Goal: Information Seeking & Learning: Learn about a topic

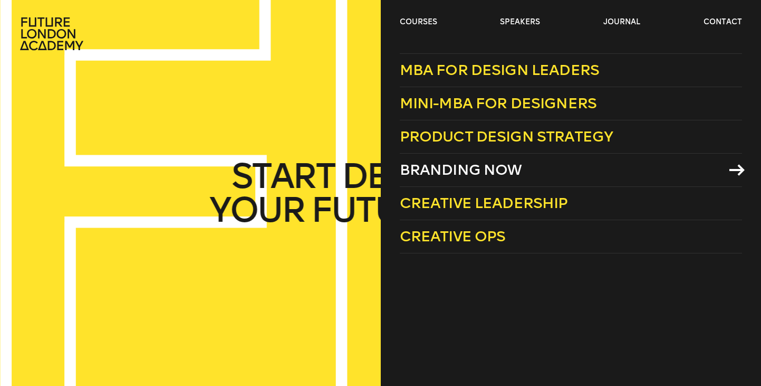
click at [485, 164] on span "Branding Now" at bounding box center [461, 169] width 122 height 17
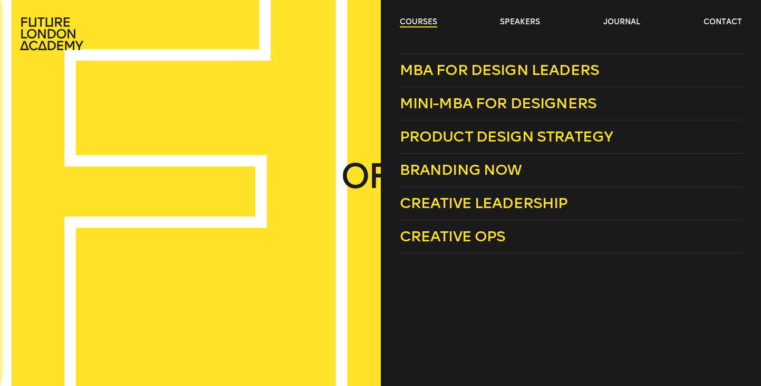
click at [424, 23] on link "courses" at bounding box center [418, 22] width 37 height 11
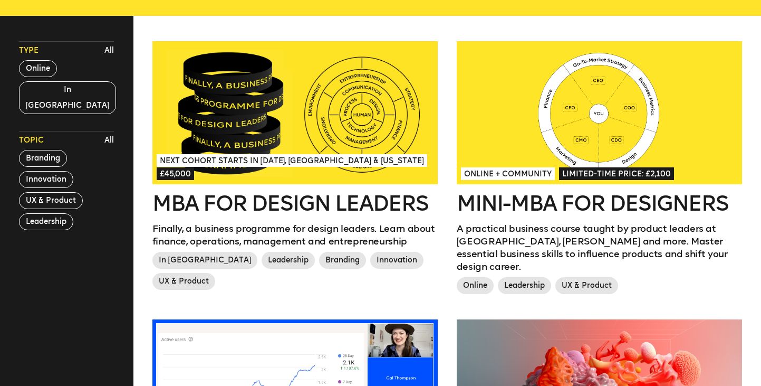
scroll to position [290, 0]
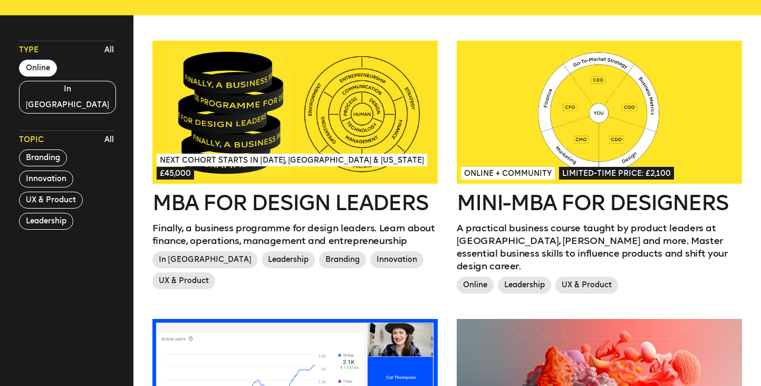
click at [42, 69] on button "Online" at bounding box center [38, 68] width 38 height 17
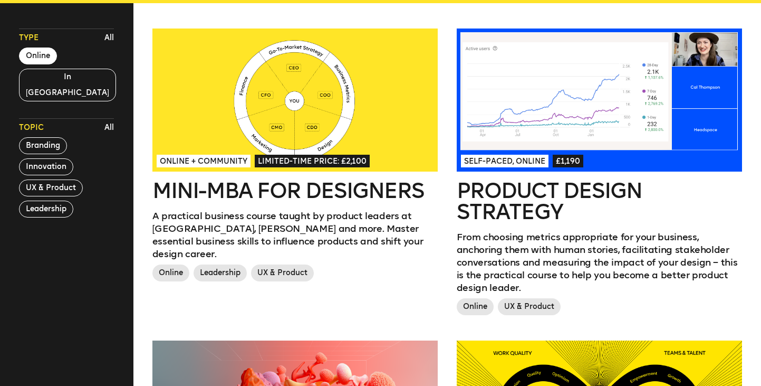
scroll to position [299, 0]
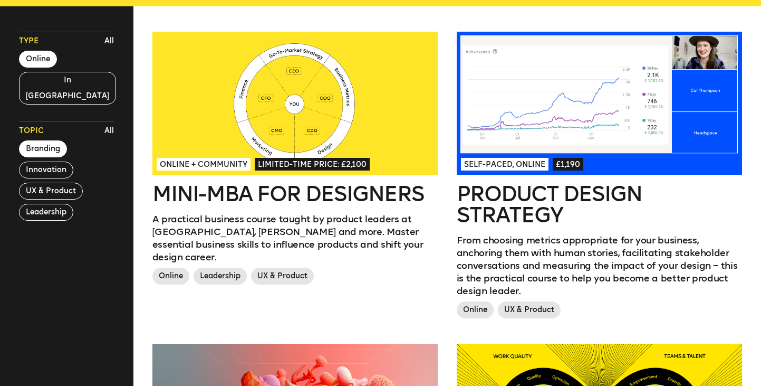
click at [54, 140] on button "Branding" at bounding box center [43, 148] width 48 height 17
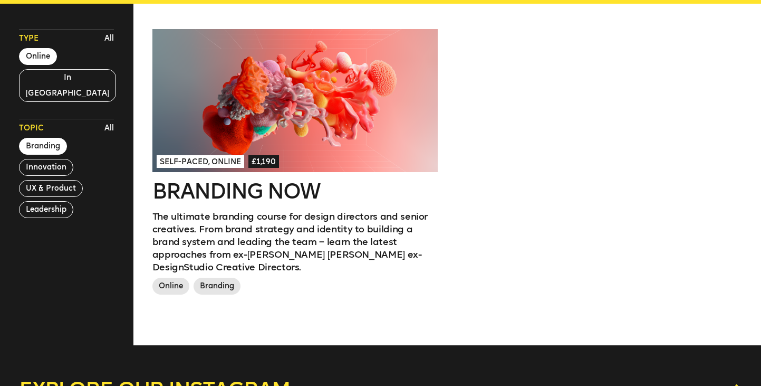
scroll to position [277, 0]
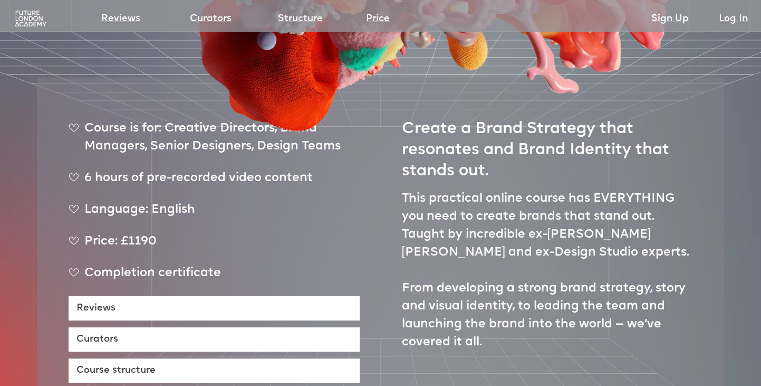
scroll to position [371, 0]
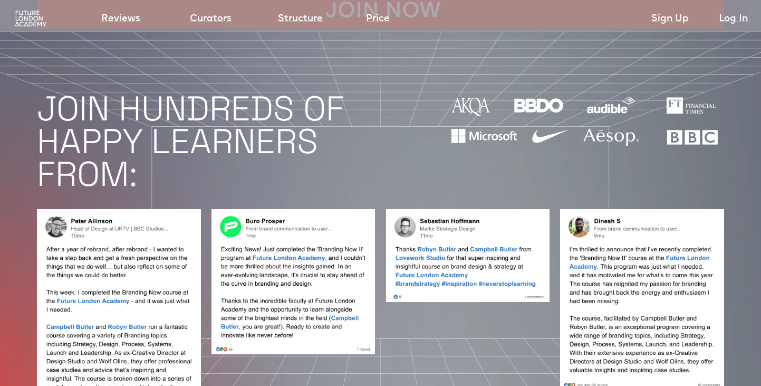
scroll to position [824, 0]
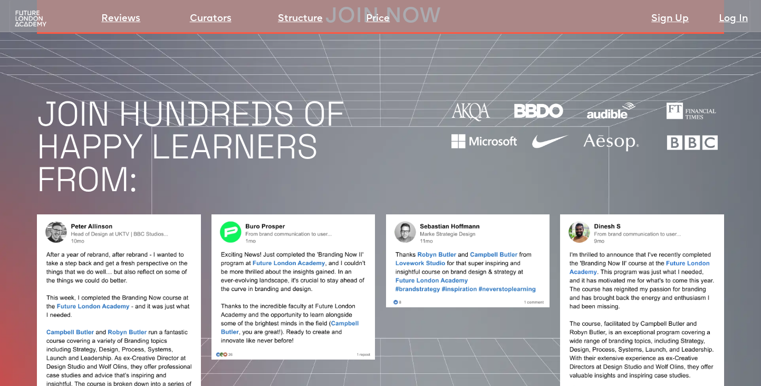
click at [35, 20] on img at bounding box center [30, 18] width 35 height 17
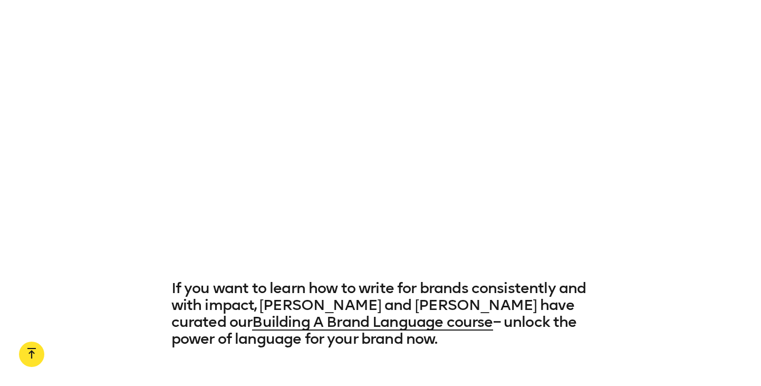
scroll to position [3540, 0]
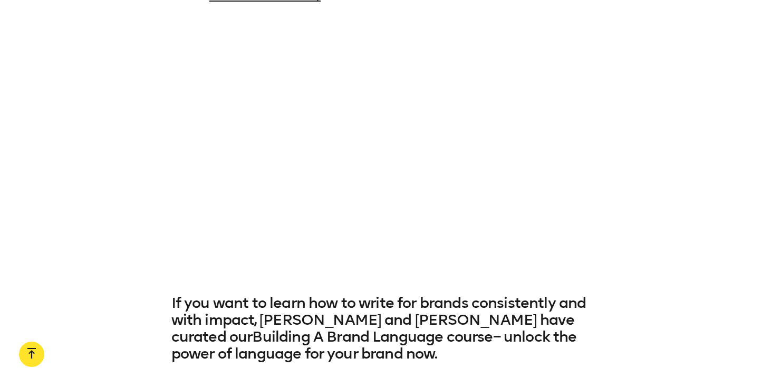
click at [260, 328] on link "Building A Brand Language course" at bounding box center [372, 336] width 241 height 17
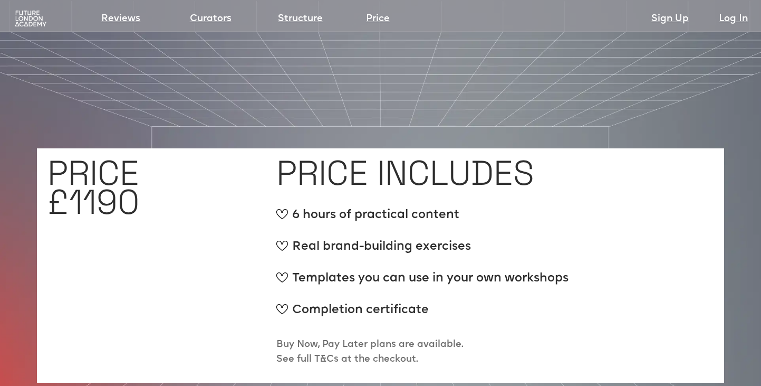
scroll to position [3900, 0]
click at [34, 15] on img at bounding box center [30, 18] width 35 height 17
click at [23, 20] on img at bounding box center [30, 18] width 35 height 17
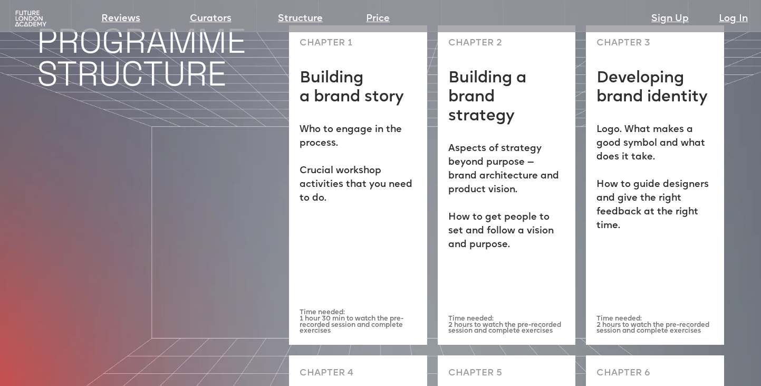
scroll to position [2693, 0]
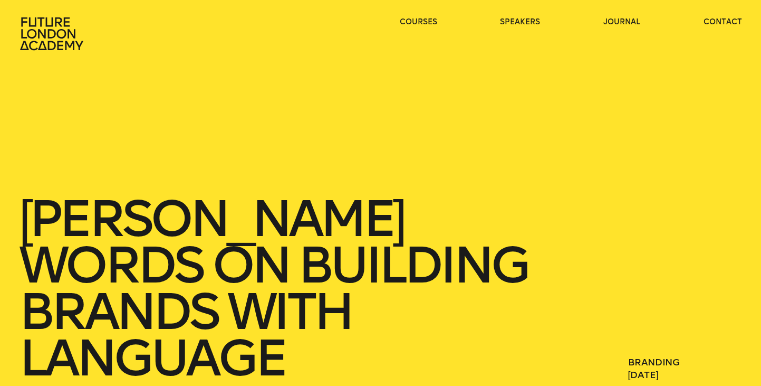
click at [76, 41] on icon at bounding box center [53, 34] width 68 height 34
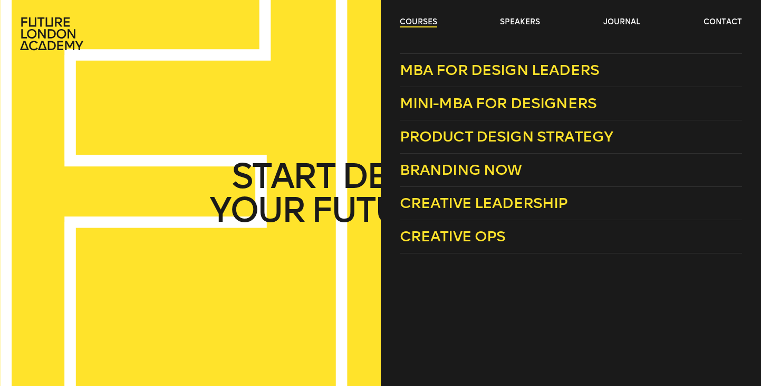
click at [422, 17] on link "courses" at bounding box center [418, 22] width 37 height 11
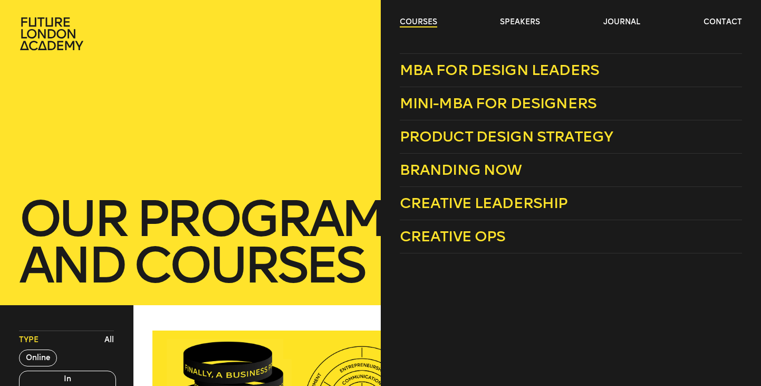
click at [413, 22] on link "courses" at bounding box center [418, 22] width 37 height 11
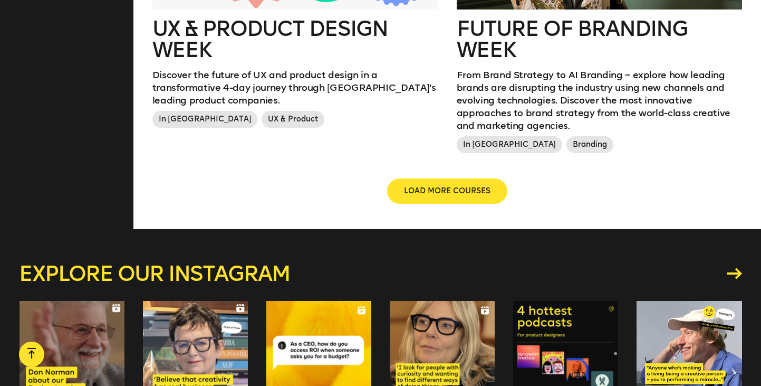
scroll to position [1360, 0]
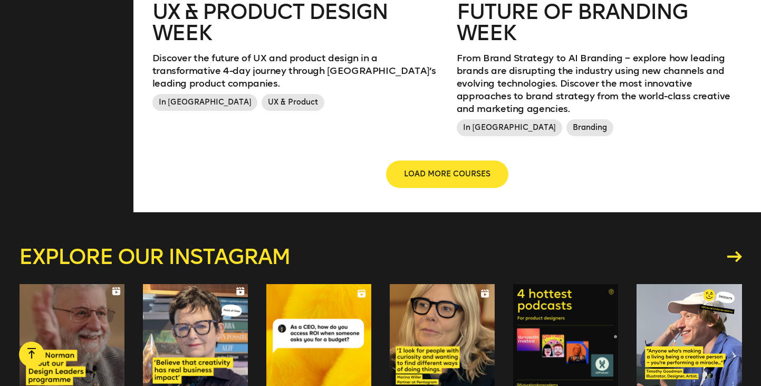
click at [427, 169] on span "LOAD MORE COURSES" at bounding box center [447, 174] width 87 height 11
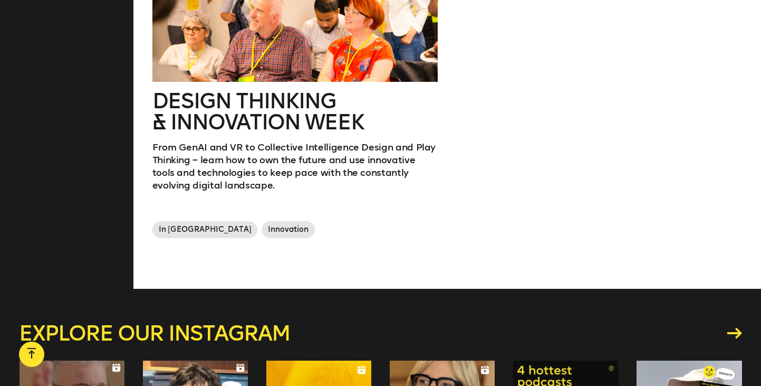
scroll to position [1592, 0]
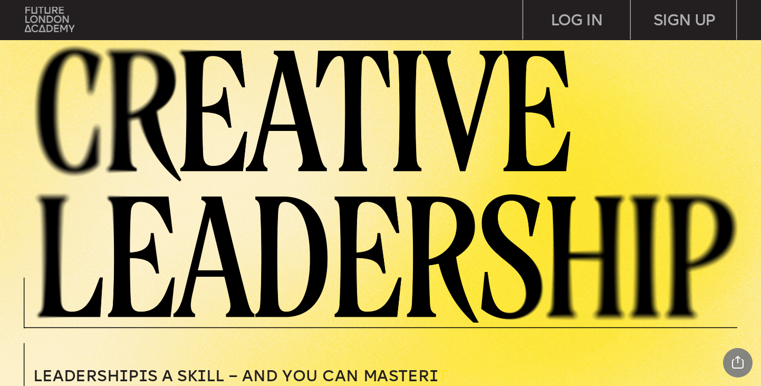
click at [468, 260] on img at bounding box center [393, 182] width 735 height 282
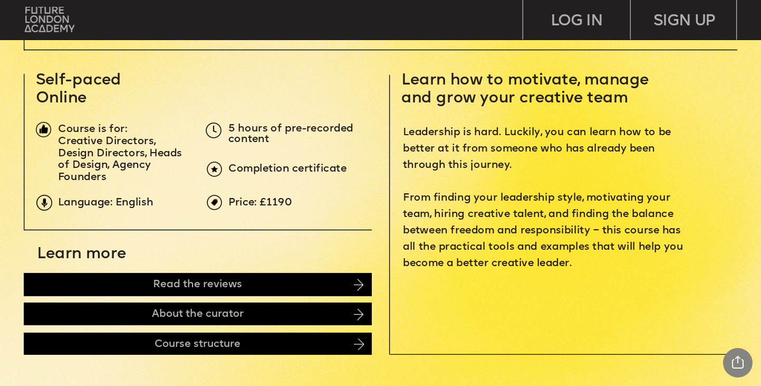
scroll to position [396, 0]
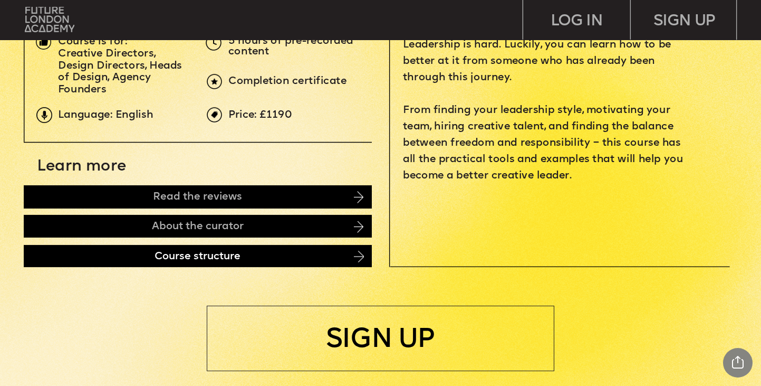
click at [338, 259] on div "Course structure" at bounding box center [198, 256] width 348 height 22
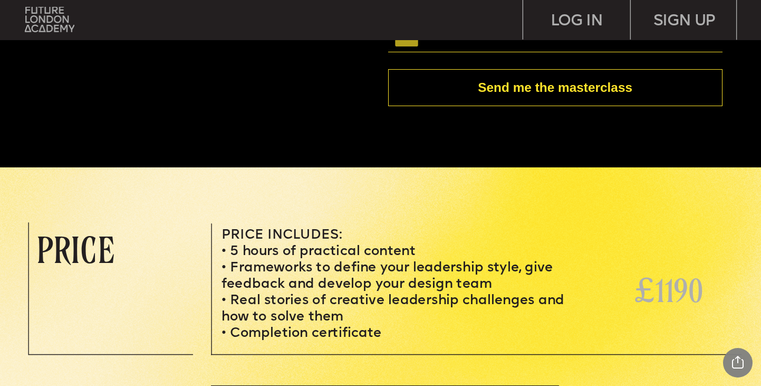
scroll to position [3305, 0]
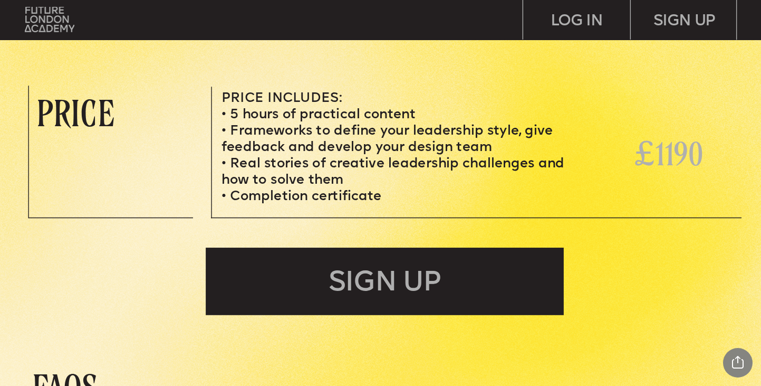
click at [363, 309] on div "SIGN UP" at bounding box center [385, 281] width 358 height 68
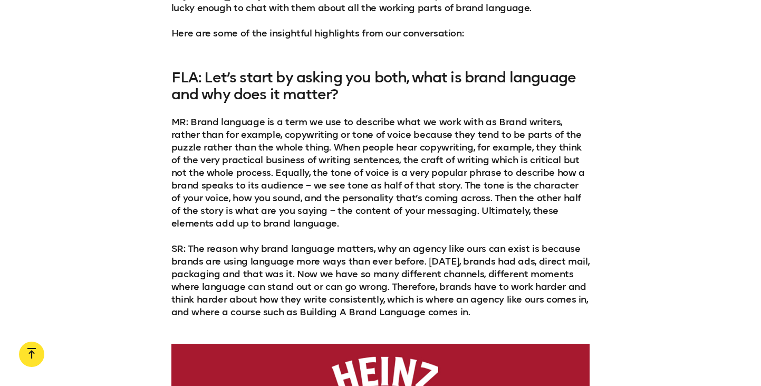
scroll to position [920, 0]
